Goal: Information Seeking & Learning: Get advice/opinions

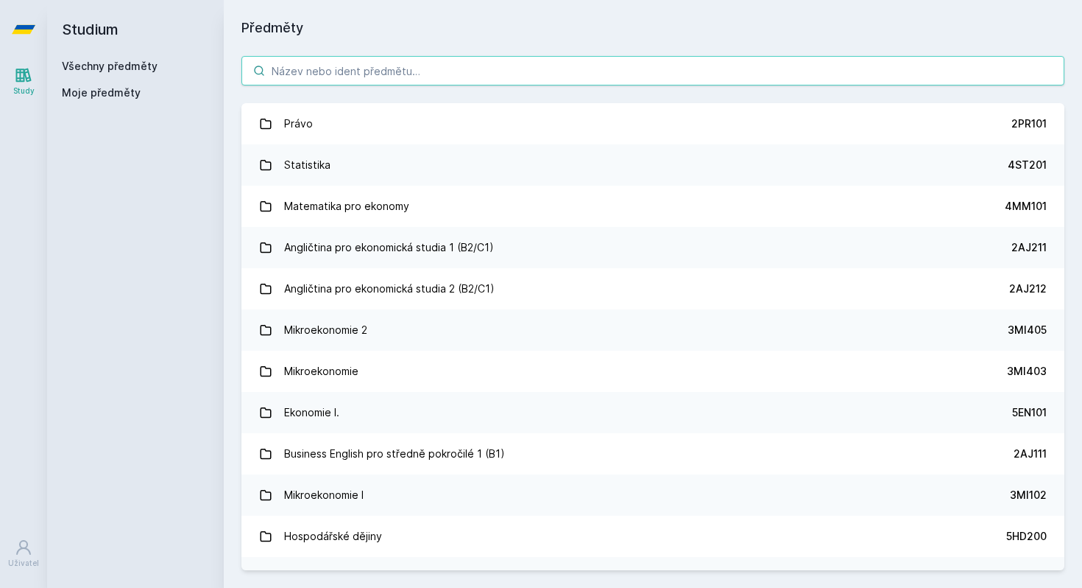
click at [314, 66] on input "search" at bounding box center [653, 70] width 823 height 29
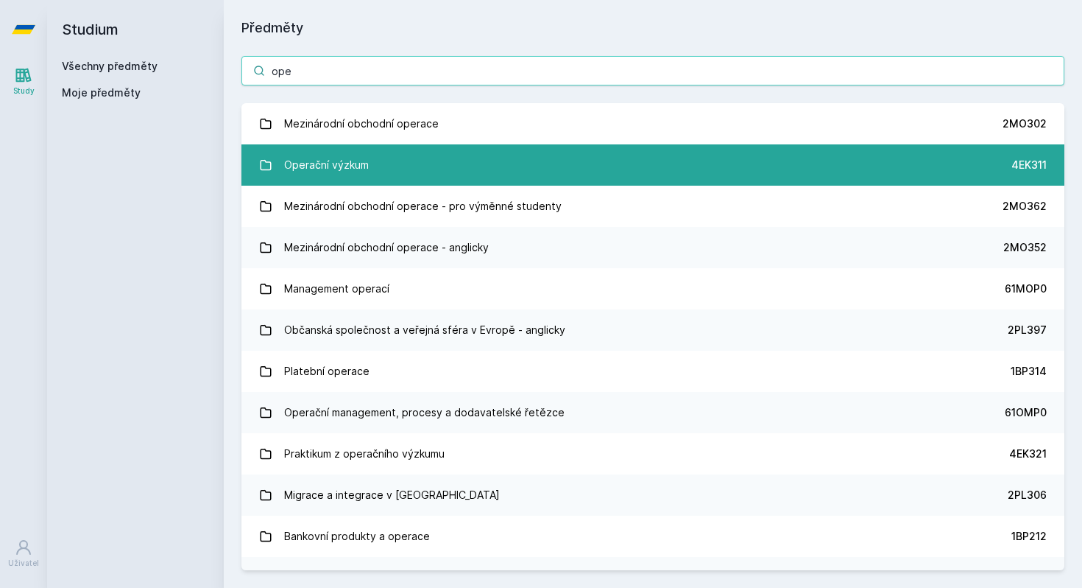
type input "ope"
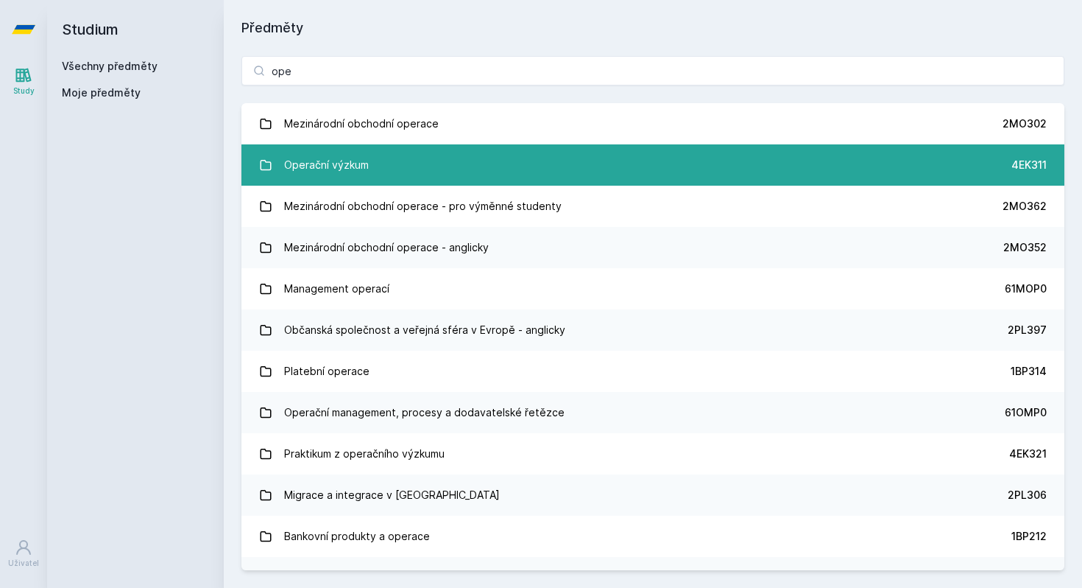
click at [326, 148] on link "Operační výzkum 4EK311" at bounding box center [653, 164] width 823 height 41
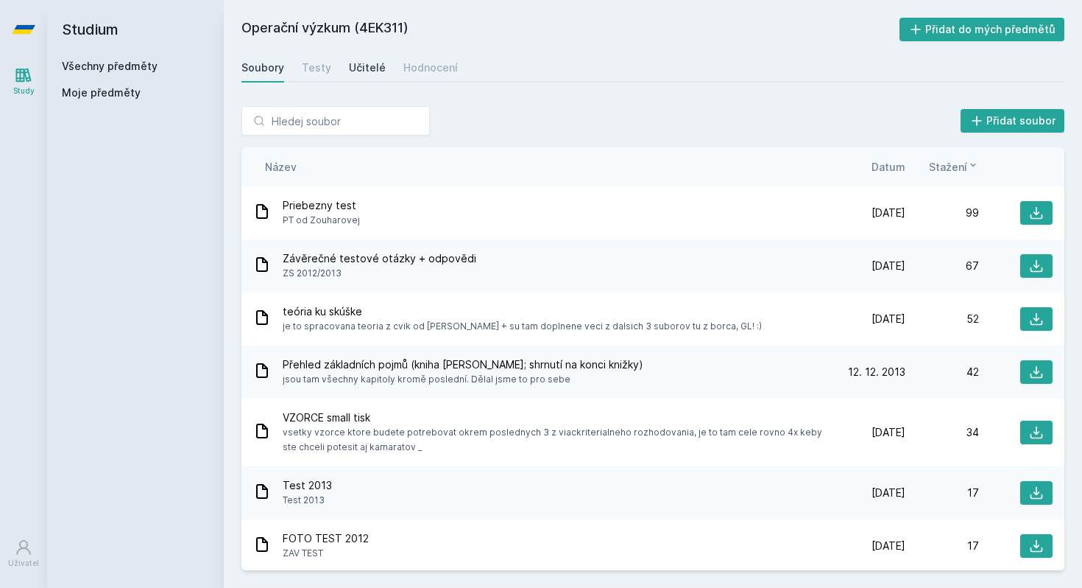
click at [354, 66] on div "Učitelé" at bounding box center [367, 67] width 37 height 15
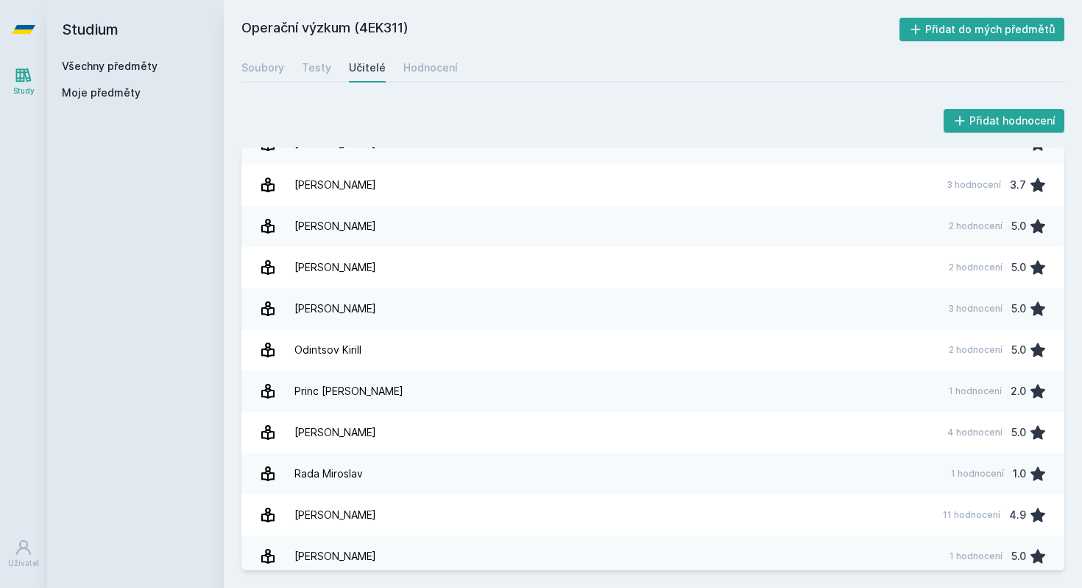
scroll to position [608, 0]
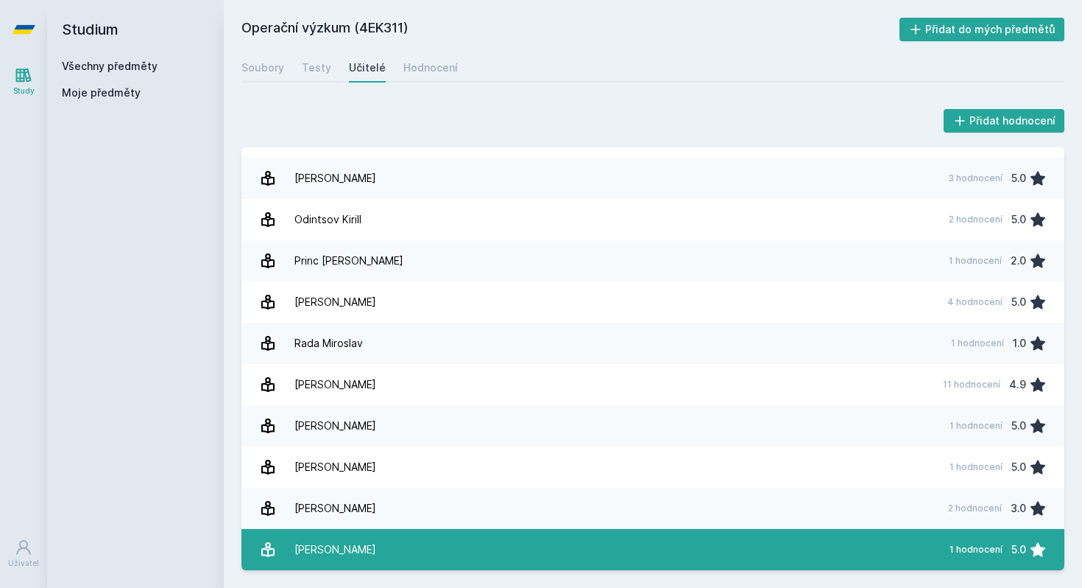
click at [357, 541] on div "[PERSON_NAME]" at bounding box center [336, 549] width 82 height 29
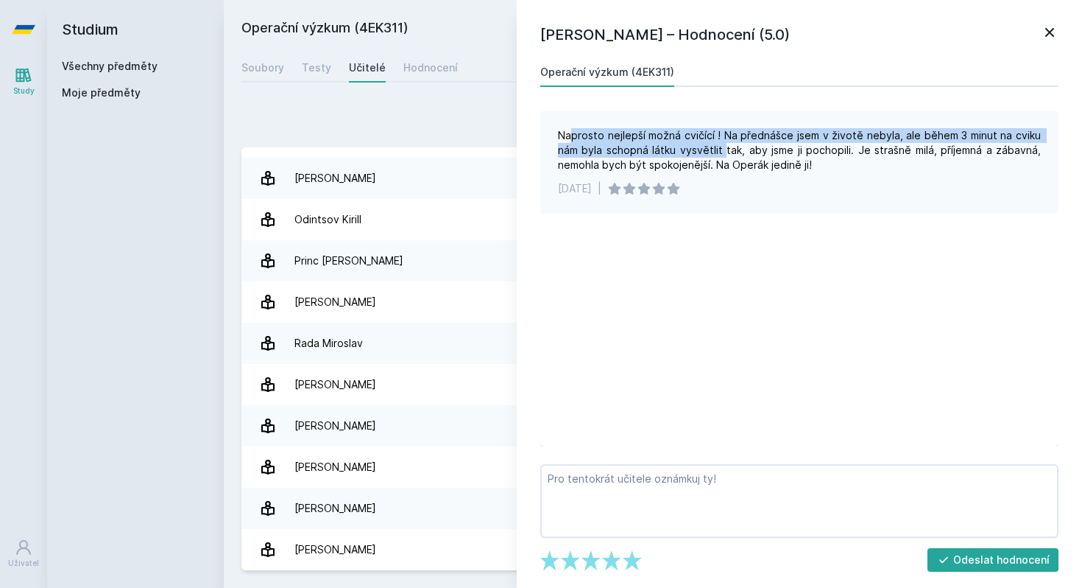
drag, startPoint x: 574, startPoint y: 137, endPoint x: 727, endPoint y: 147, distance: 152.7
click at [727, 147] on div "Naprosto nejlepší možná cvičící ! Na přednášce jsem v životě nebyla, ale během …" at bounding box center [799, 150] width 483 height 44
click at [725, 266] on div "Naprosto nejlepší možná cvičící ! Na přednášce jsem v životě nebyla, ale během …" at bounding box center [800, 278] width 518 height 336
